Goal: Transaction & Acquisition: Obtain resource

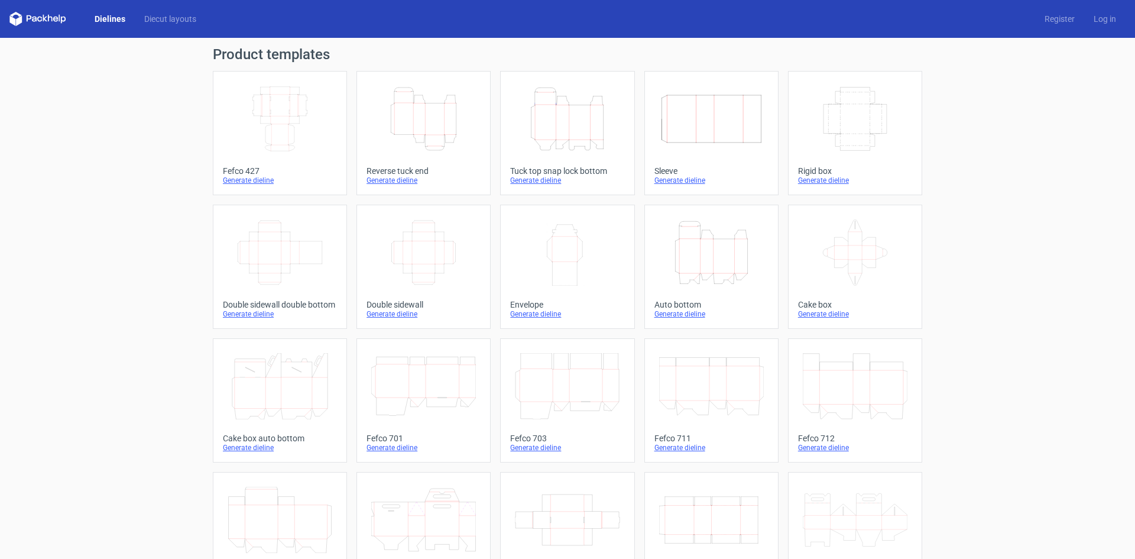
click at [685, 313] on div "Generate dieline" at bounding box center [711, 313] width 114 height 9
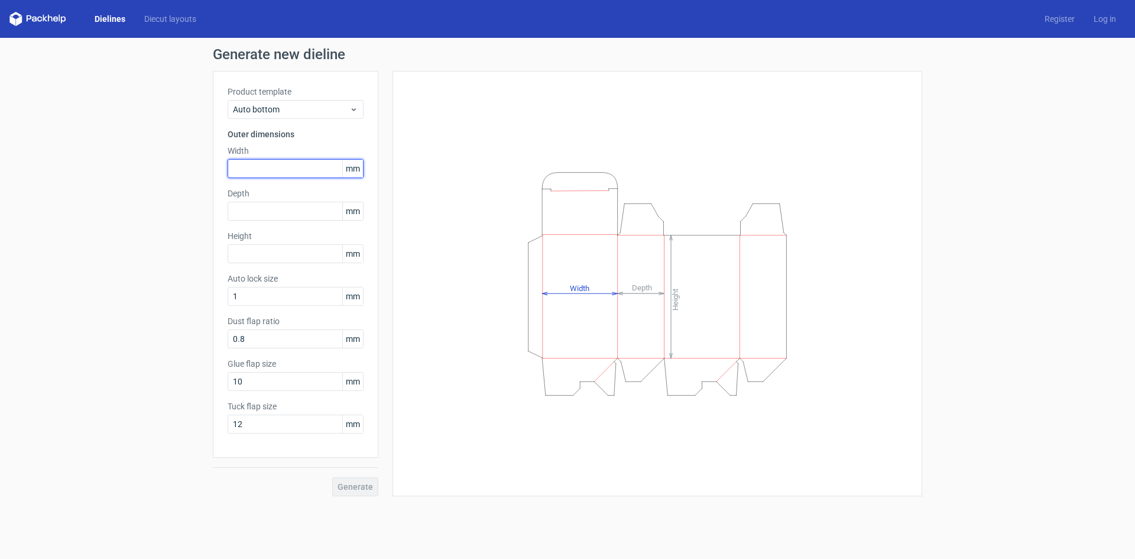
click at [262, 166] on input "text" at bounding box center [296, 168] width 136 height 19
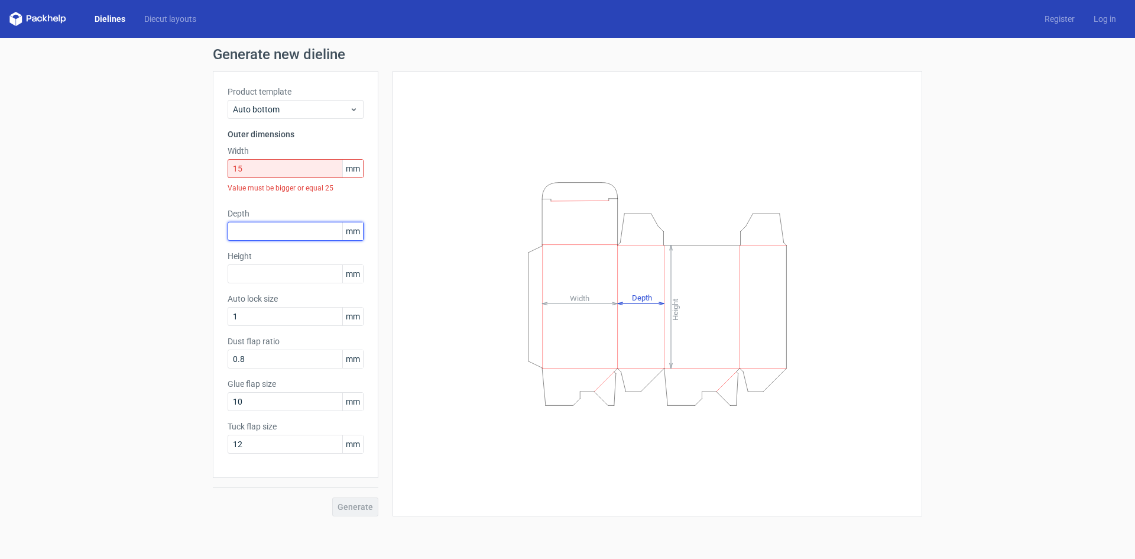
click at [260, 211] on div "Depth mm" at bounding box center [296, 224] width 136 height 33
click at [247, 169] on input "15" at bounding box center [296, 168] width 136 height 19
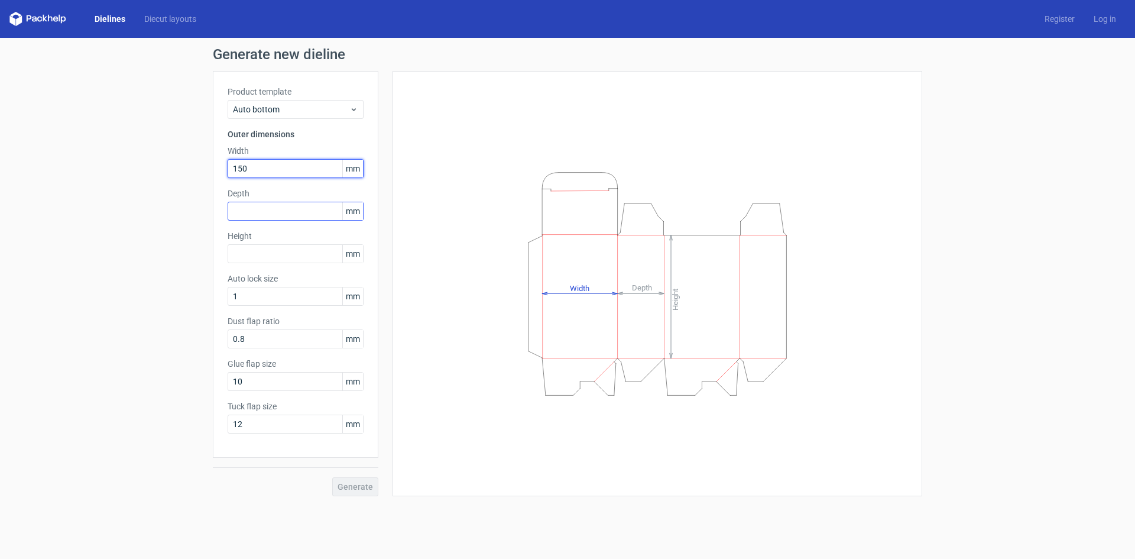
type input "150"
click at [243, 212] on input "text" at bounding box center [296, 211] width 136 height 19
type input "60"
click at [247, 251] on input "text" at bounding box center [296, 253] width 136 height 19
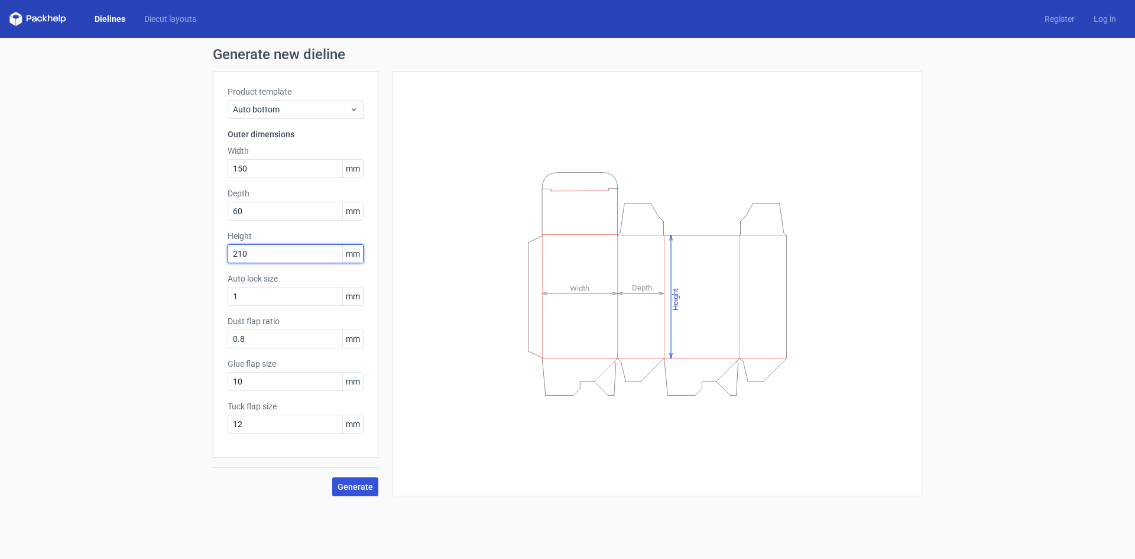
type input "210"
click at [357, 487] on span "Generate" at bounding box center [355, 486] width 35 height 8
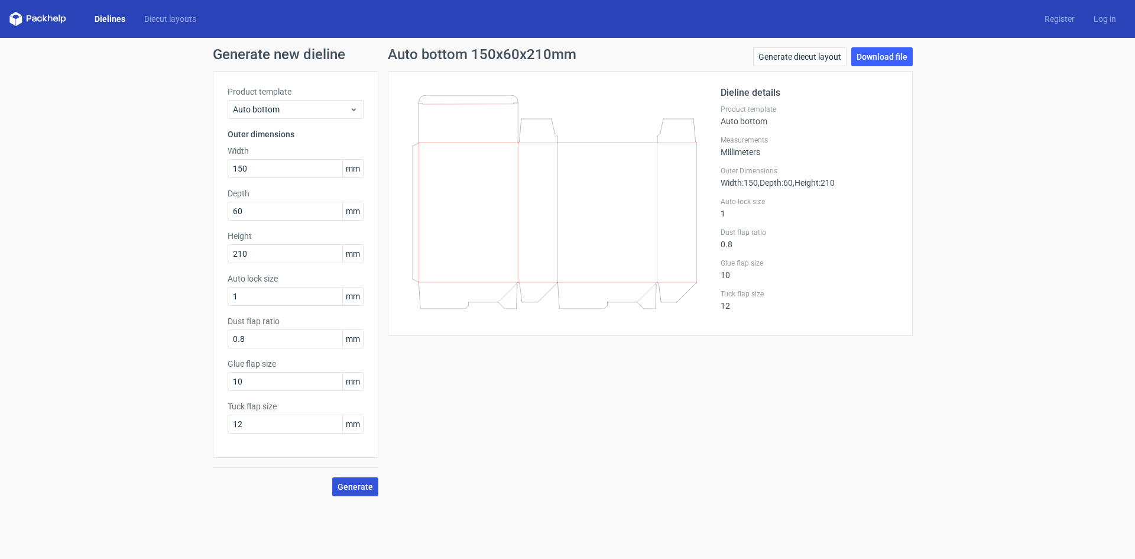
click at [358, 487] on span "Generate" at bounding box center [355, 486] width 35 height 8
click at [871, 53] on link "Download file" at bounding box center [881, 56] width 61 height 19
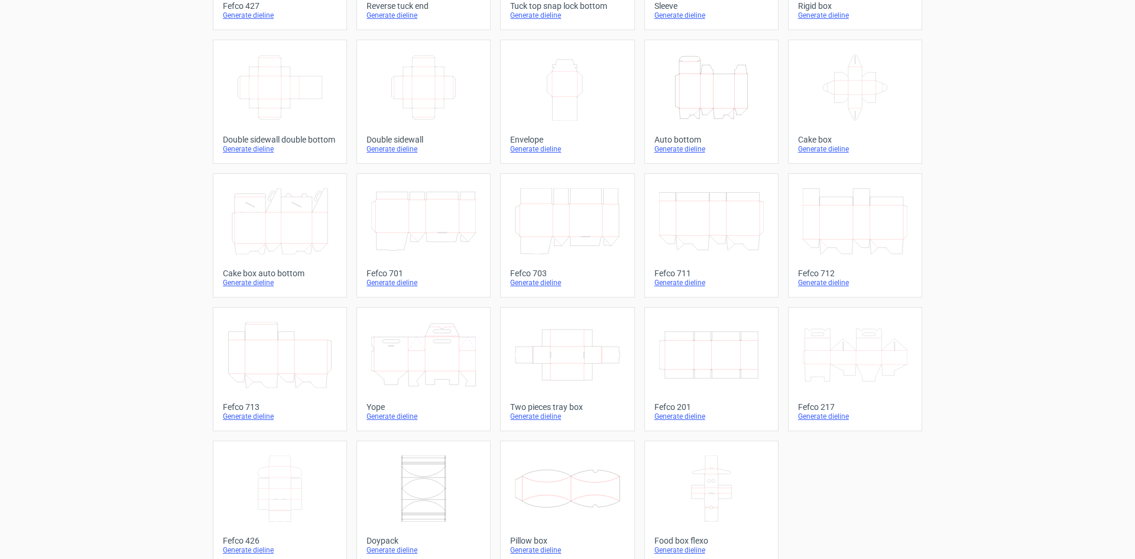
scroll to position [180, 0]
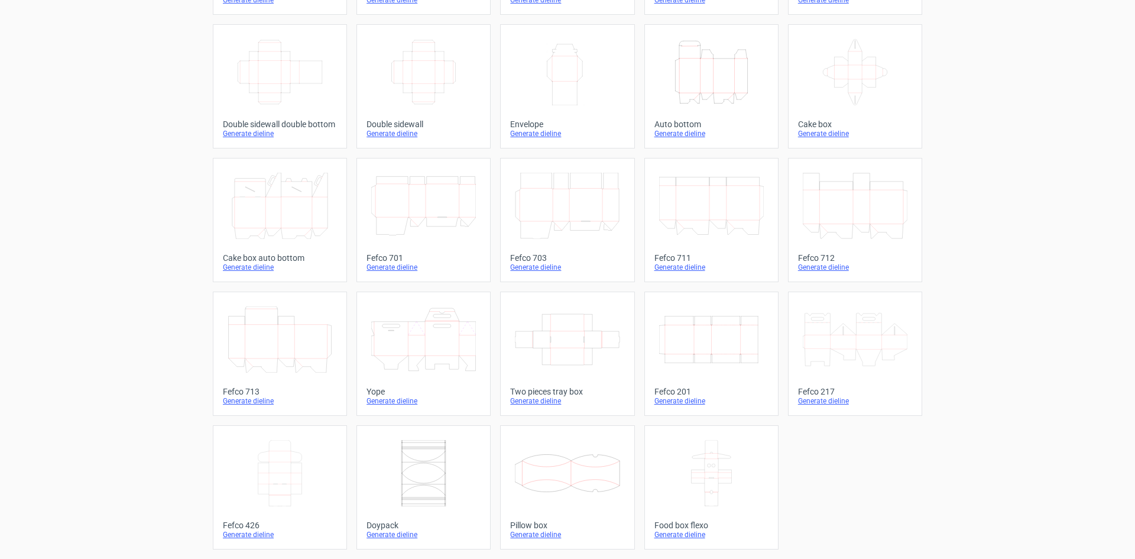
click at [725, 484] on icon at bounding box center [711, 473] width 105 height 66
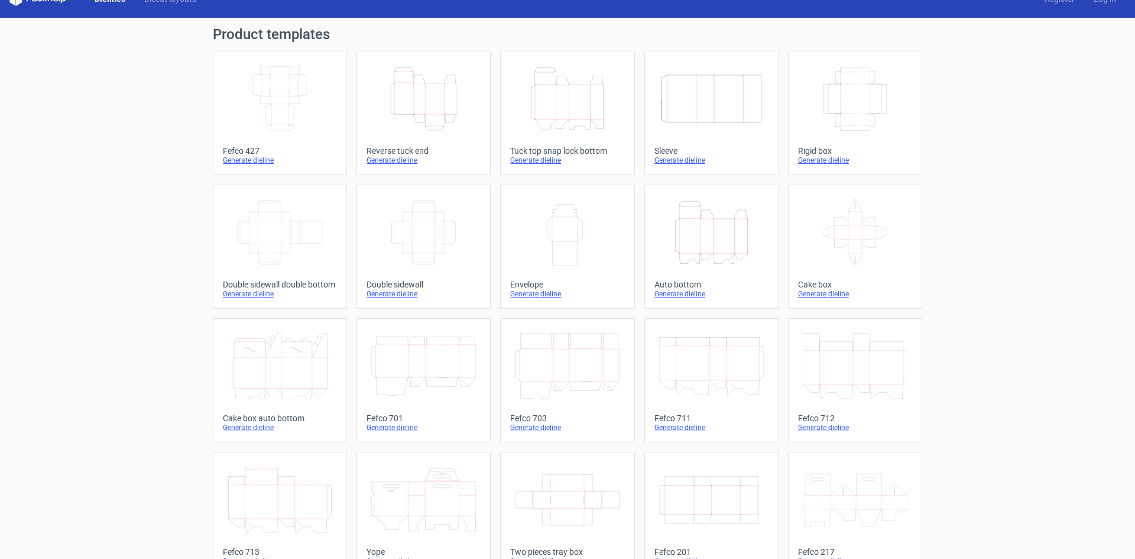
scroll to position [18, 0]
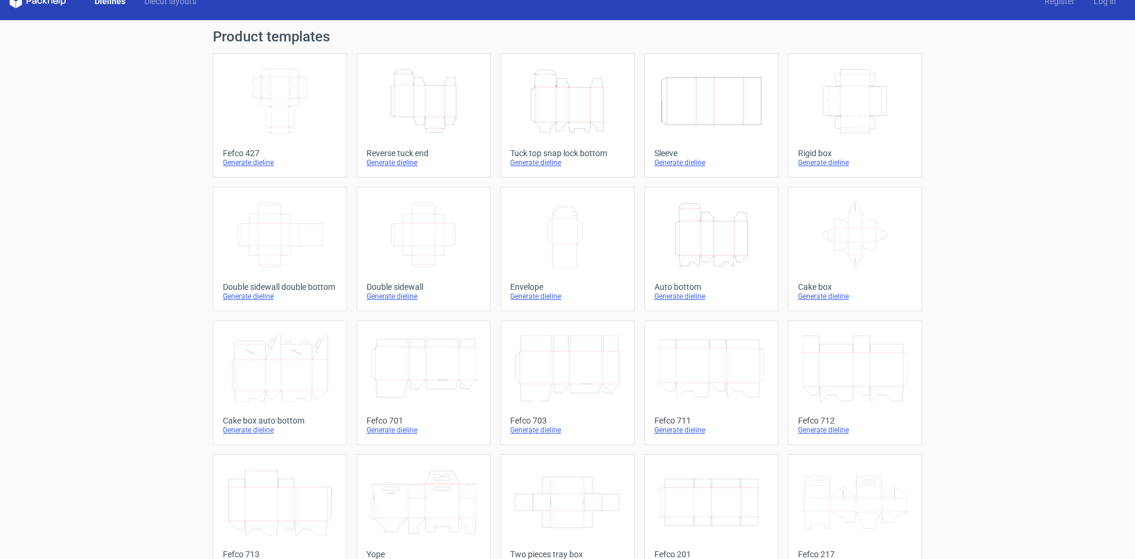
click at [851, 255] on icon at bounding box center [855, 235] width 105 height 66
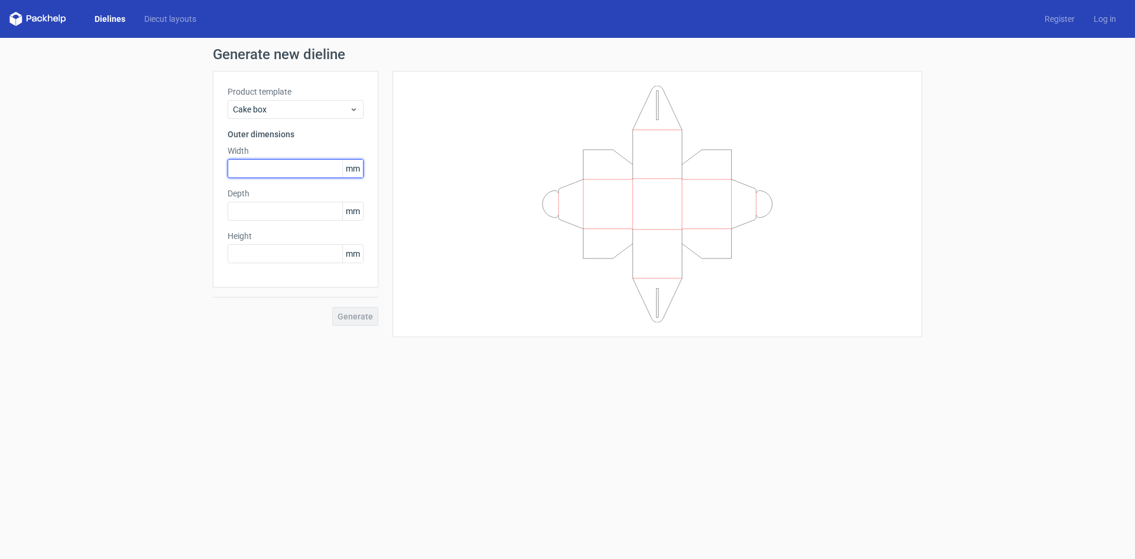
click at [262, 168] on input "text" at bounding box center [296, 168] width 136 height 19
type input "320"
click at [280, 213] on input "text" at bounding box center [296, 211] width 136 height 19
type input "430"
click at [290, 253] on input "text" at bounding box center [296, 253] width 136 height 19
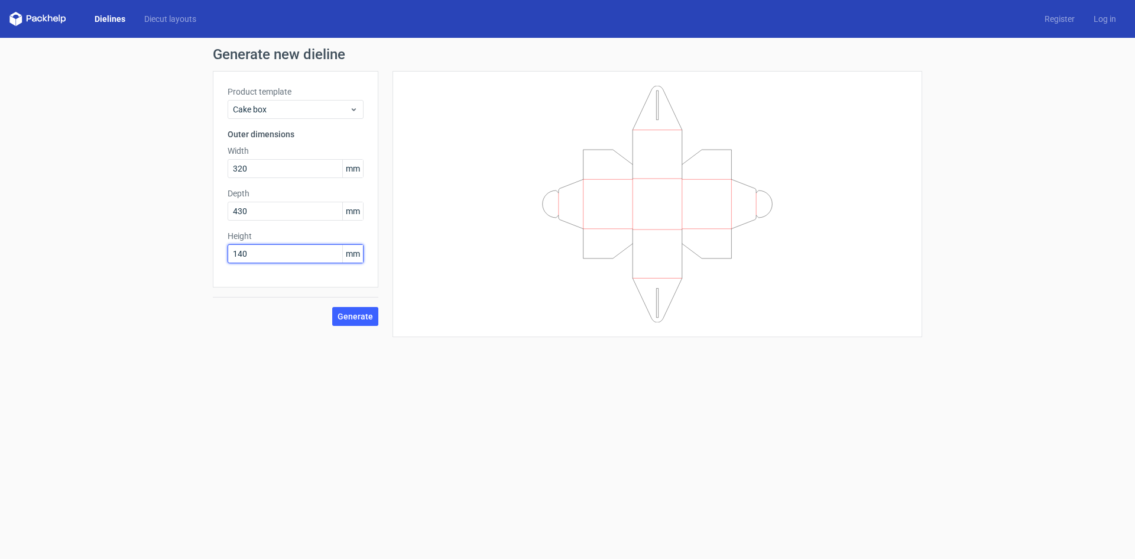
type input "140"
click at [332, 307] on button "Generate" at bounding box center [355, 316] width 46 height 19
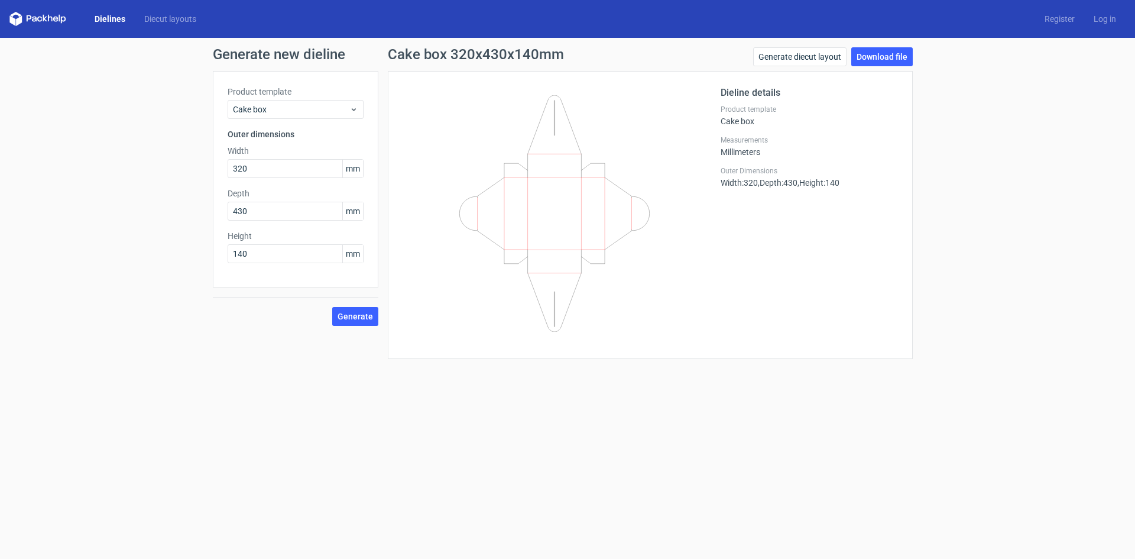
drag, startPoint x: 500, startPoint y: 80, endPoint x: 632, endPoint y: 297, distance: 253.9
click at [632, 297] on div "Dieline details Product template Cake box Measurements Millimeters Outer Dimens…" at bounding box center [650, 215] width 525 height 288
click at [871, 59] on link "Download file" at bounding box center [881, 56] width 61 height 19
click at [786, 54] on link "Generate diecut layout" at bounding box center [799, 56] width 93 height 19
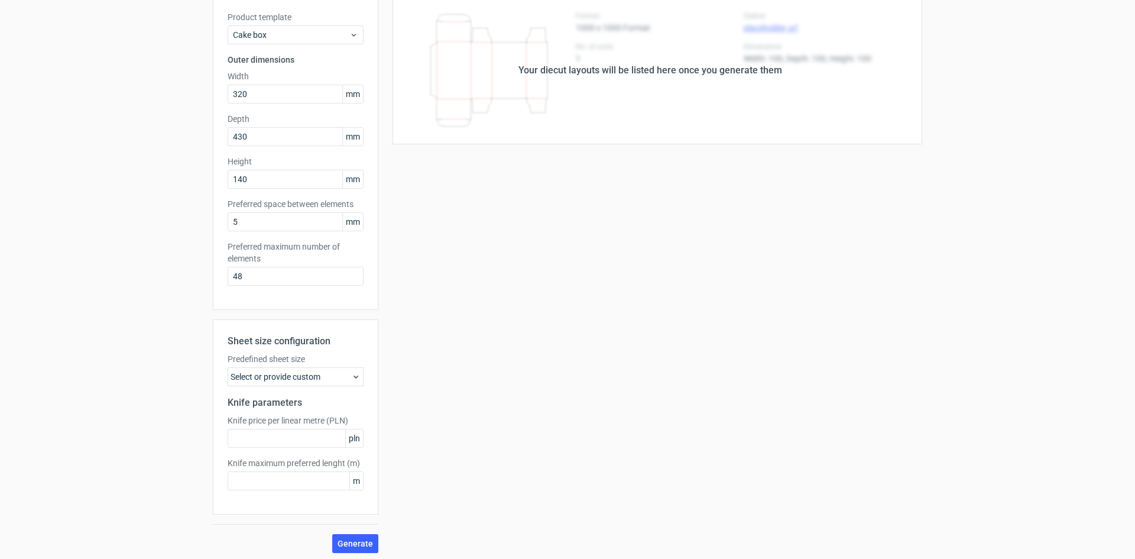
scroll to position [78, 0]
click at [355, 541] on span "Generate" at bounding box center [355, 540] width 35 height 8
